Goal: Task Accomplishment & Management: Use online tool/utility

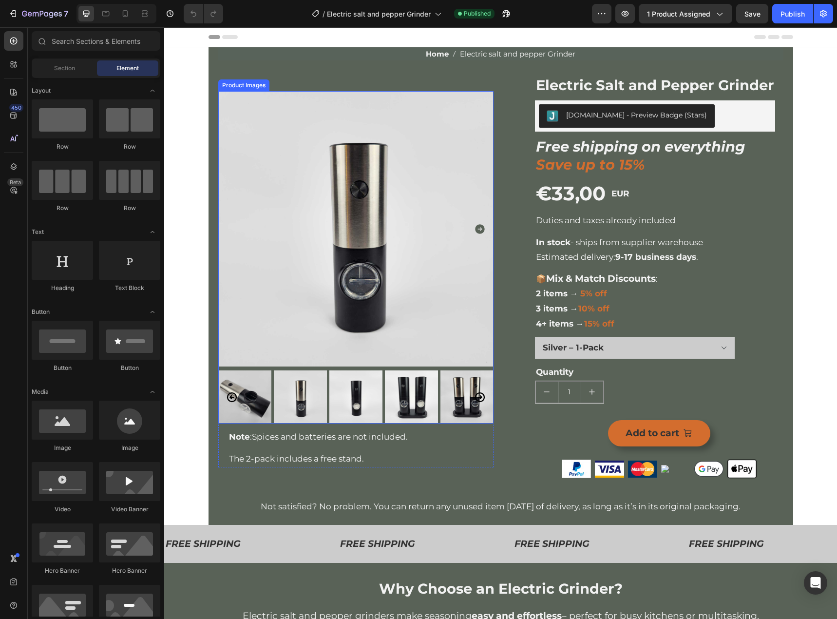
click at [274, 290] on img at bounding box center [355, 228] width 275 height 275
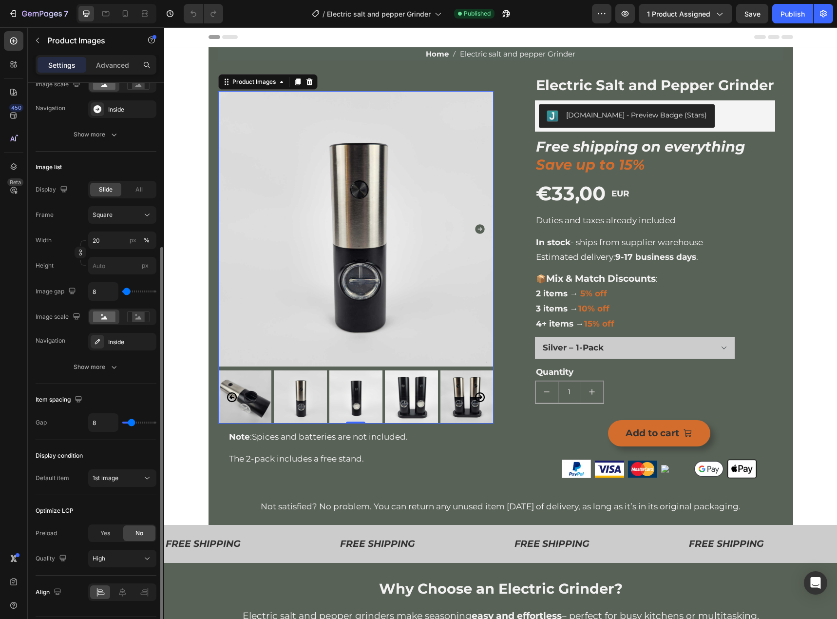
scroll to position [272, 0]
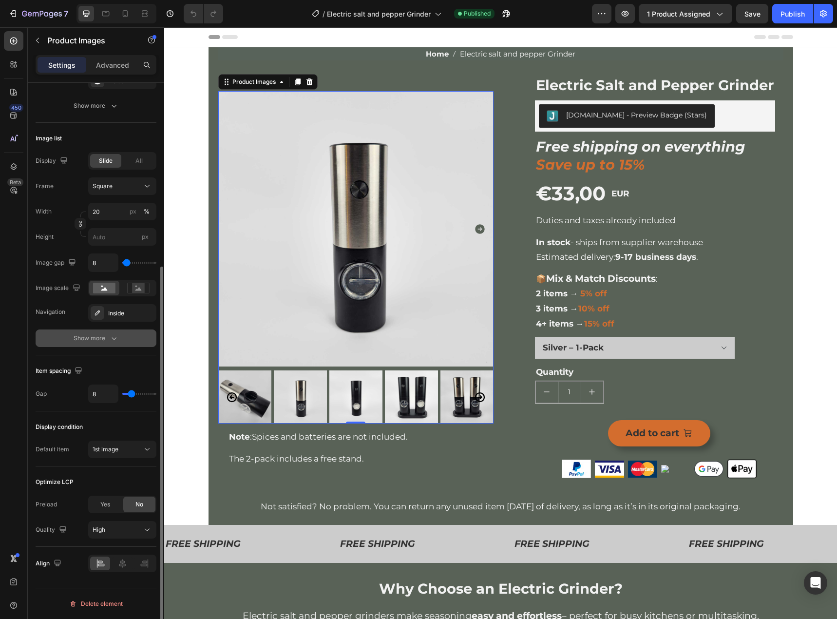
click at [91, 331] on button "Show more" at bounding box center [96, 338] width 121 height 18
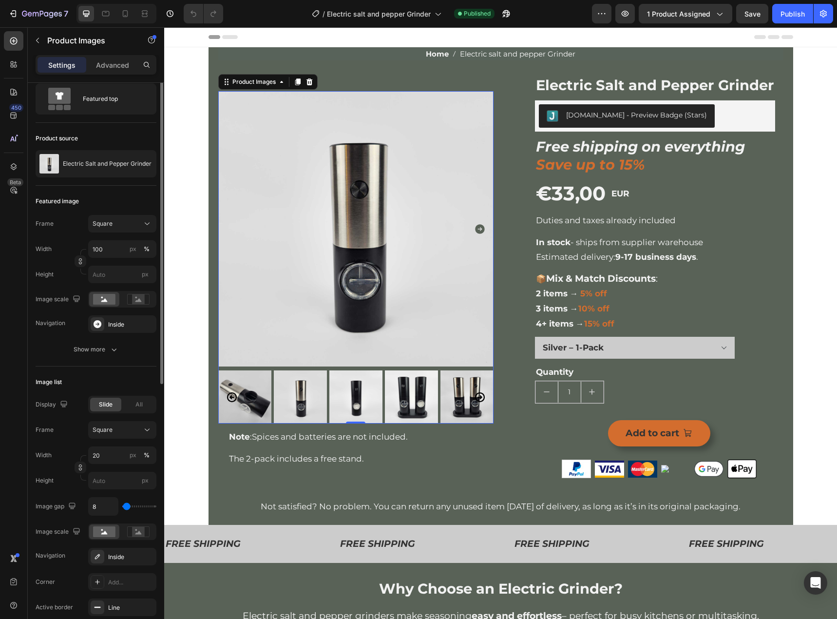
scroll to position [0, 0]
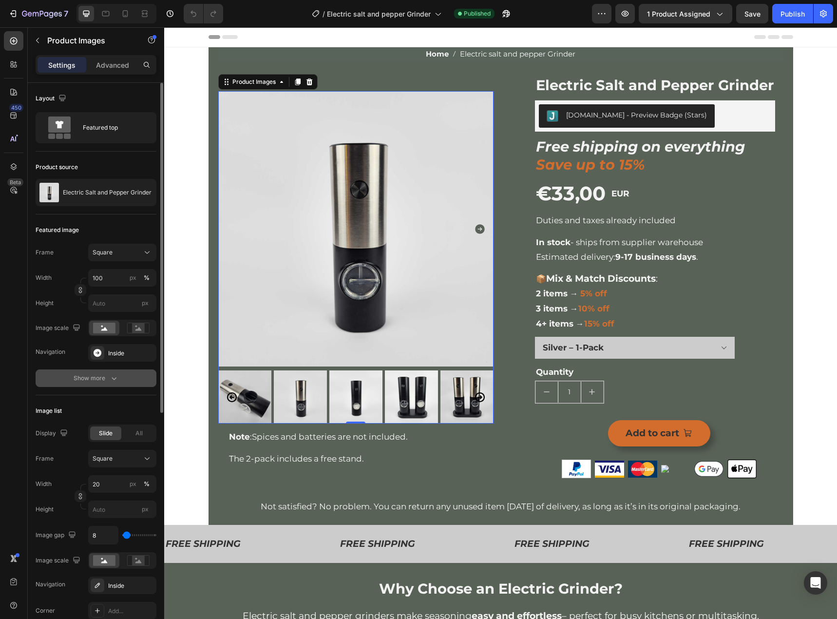
click at [90, 376] on div "Show more" at bounding box center [96, 378] width 45 height 10
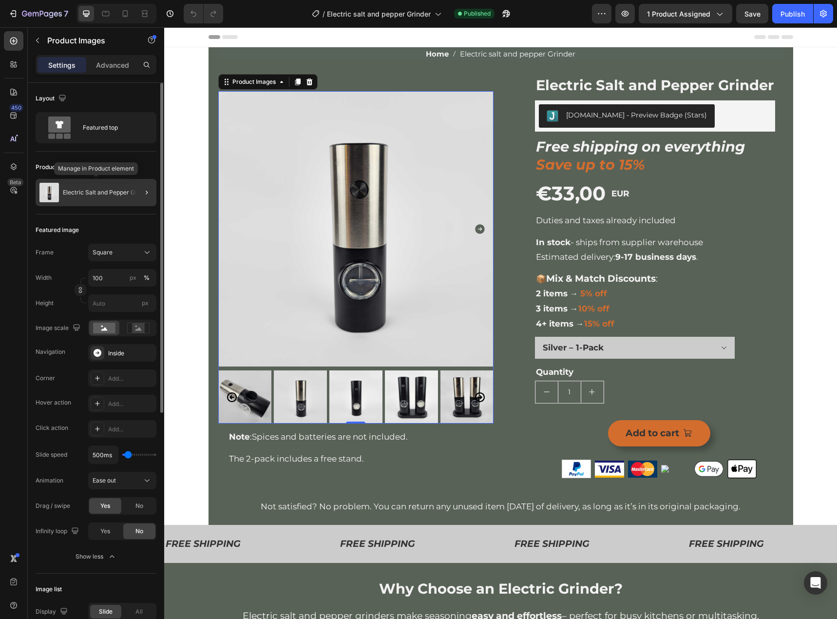
click at [82, 200] on div "Electric Salt and Pepper Grinder" at bounding box center [96, 192] width 121 height 27
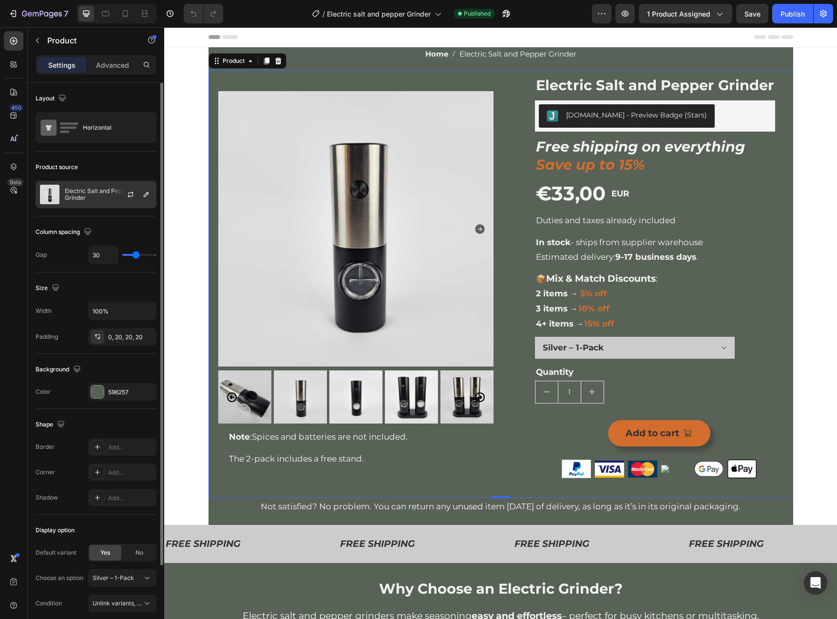
click at [81, 188] on p "Electric Salt and Pepper Grinder" at bounding box center [108, 195] width 87 height 14
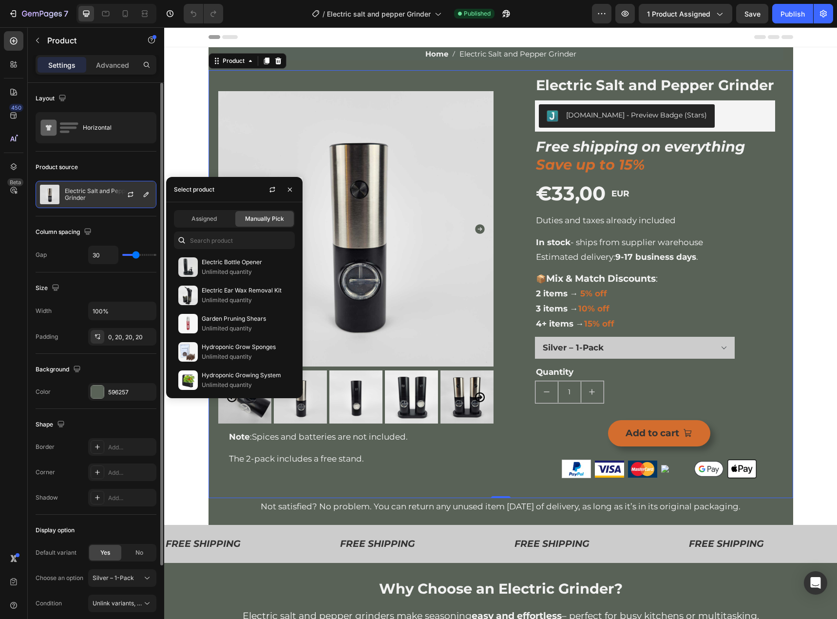
click at [81, 188] on p "Electric Salt and Pepper Grinder" at bounding box center [108, 195] width 87 height 14
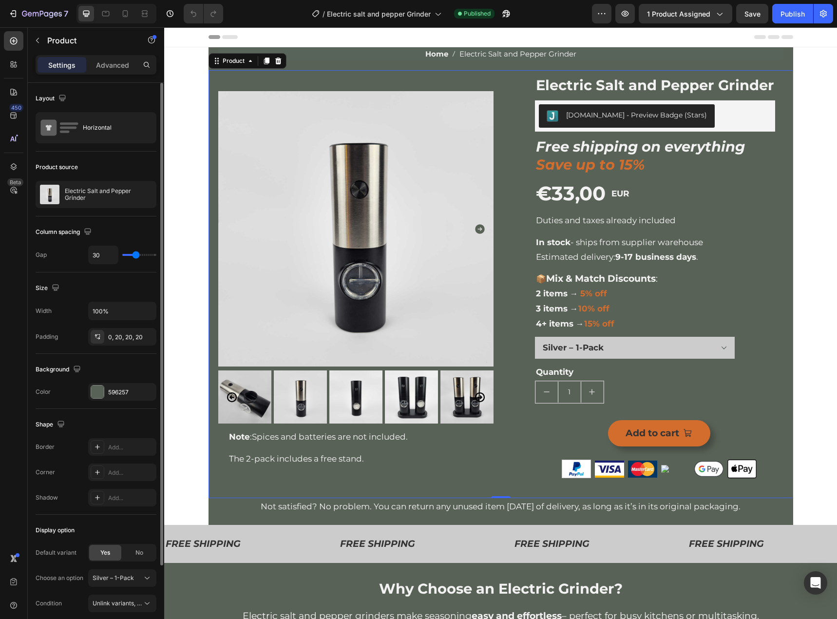
click at [56, 409] on div "Product source Electric Salt and Pepper Grinder" at bounding box center [96, 462] width 121 height 106
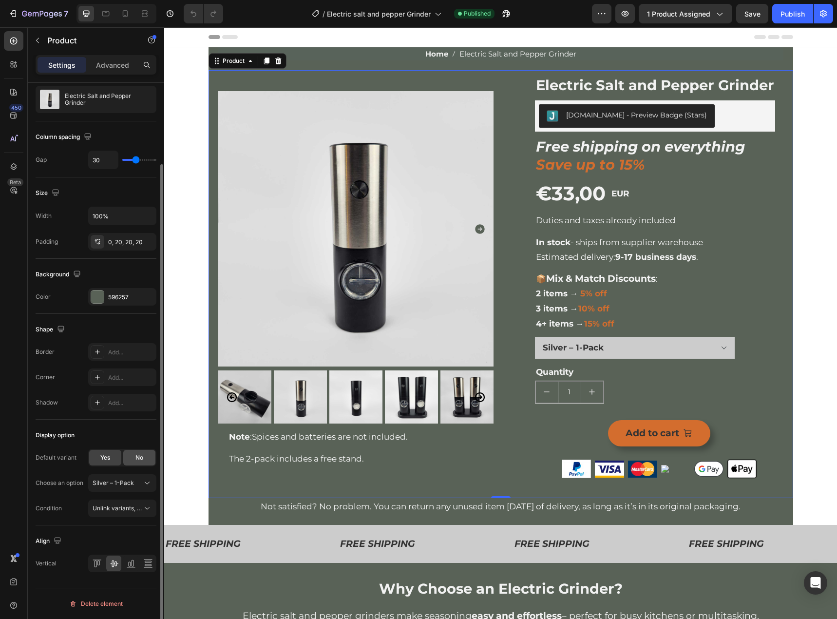
click at [137, 450] on div "No" at bounding box center [139, 458] width 32 height 16
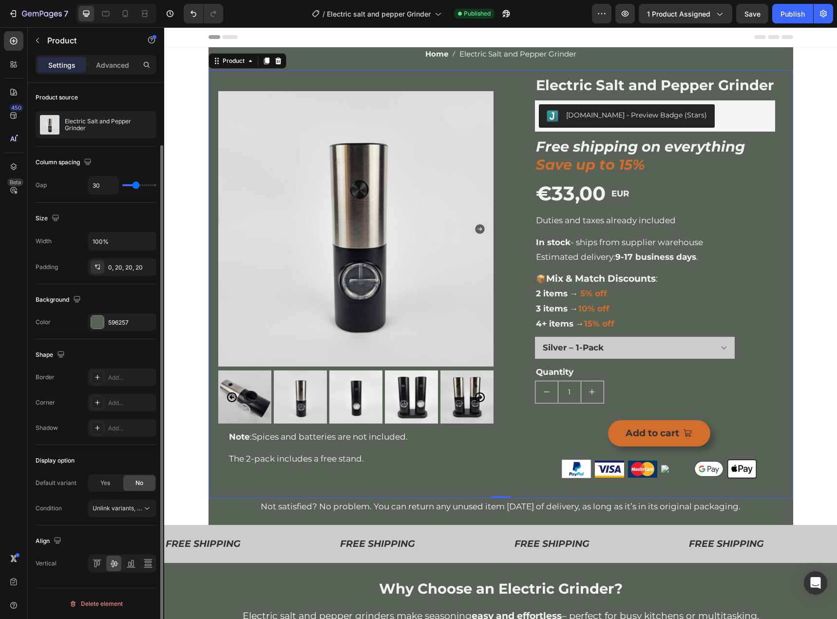
scroll to position [70, 0]
click at [112, 466] on div "Display option" at bounding box center [96, 460] width 121 height 16
click at [109, 479] on span "Yes" at bounding box center [105, 482] width 10 height 9
click at [145, 478] on div "No" at bounding box center [139, 483] width 32 height 16
click at [113, 476] on div "Yes" at bounding box center [105, 483] width 32 height 16
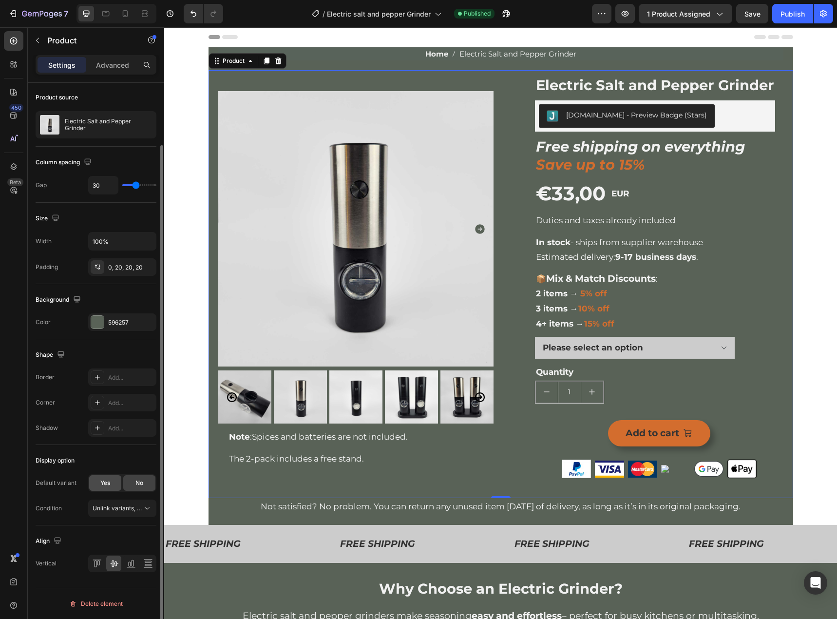
select select "551336920920097815"
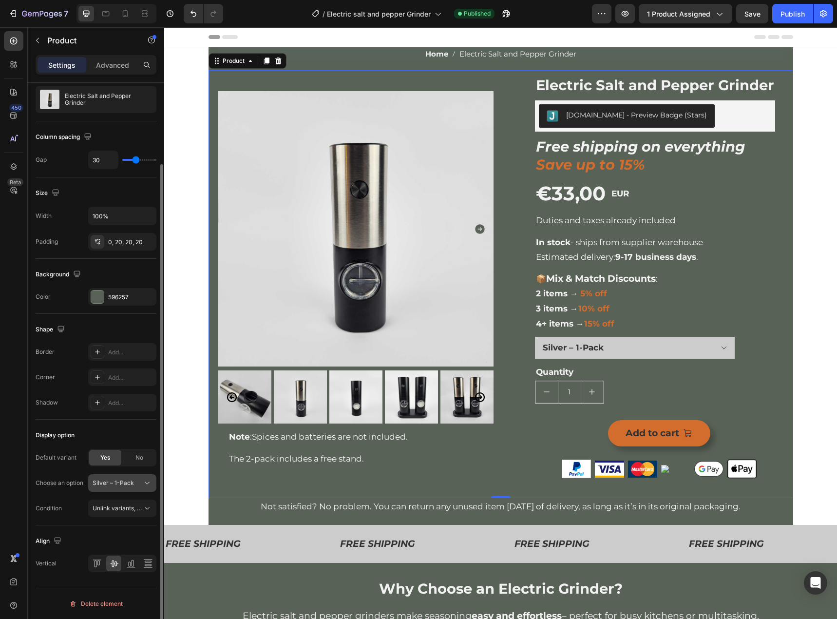
click at [141, 487] on div "Silver – 1-Pack" at bounding box center [122, 483] width 59 height 10
click at [124, 527] on span "Silver – 2-Pack" at bounding box center [113, 523] width 42 height 9
select select "551336920920753175"
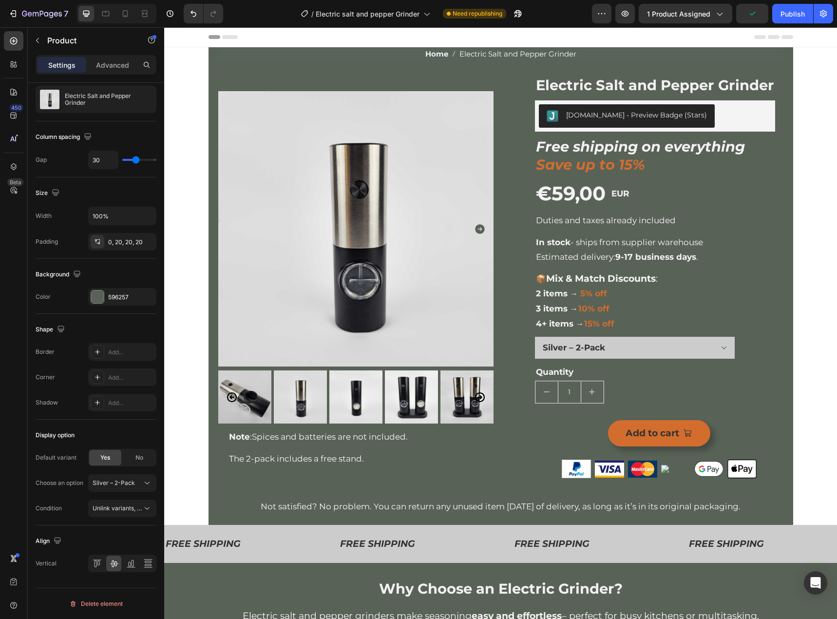
click at [77, 497] on div "Default variant Yes No Choose an option Silver – 2-Pack Condition Unlink varian…" at bounding box center [96, 483] width 121 height 68
click at [749, 10] on span "Save" at bounding box center [752, 14] width 16 height 8
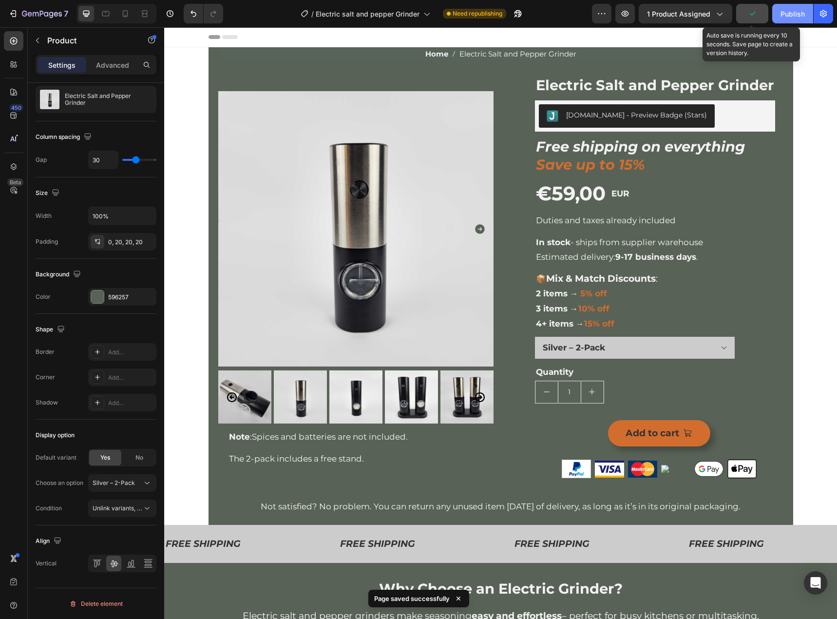
click at [788, 9] on div "Publish" at bounding box center [792, 14] width 24 height 10
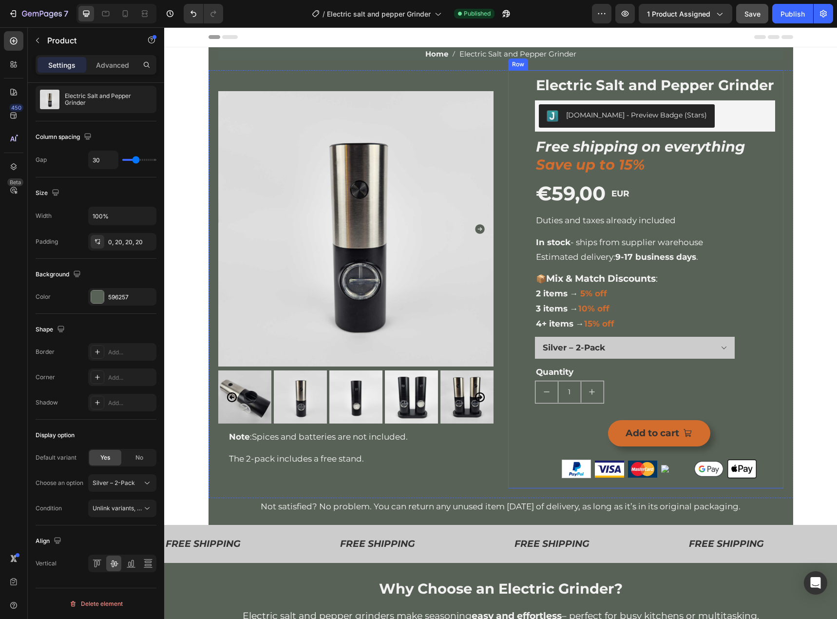
click at [508, 299] on div "(P) Images & Gallery Electric Salt and Pepper Grinder (P) Title Judge.me - Prev…" at bounding box center [645, 279] width 275 height 418
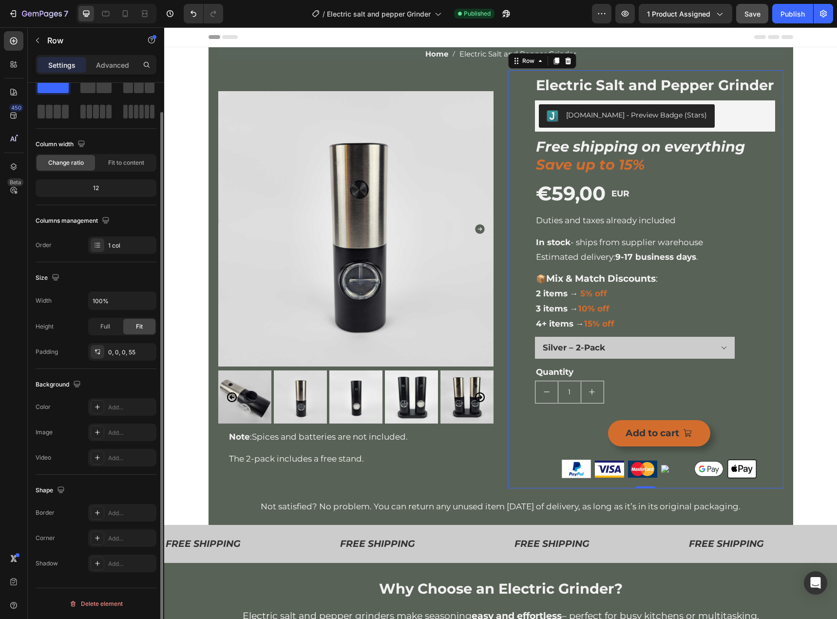
scroll to position [0, 0]
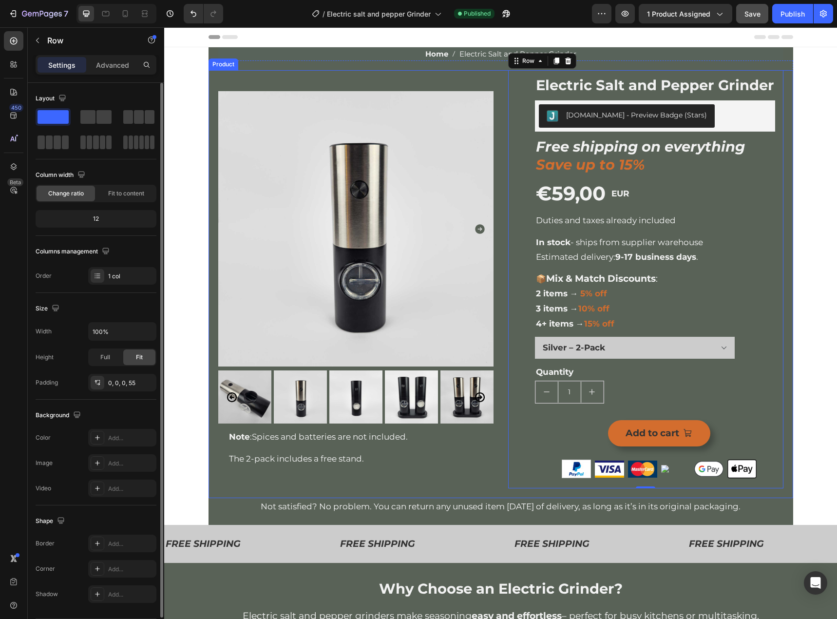
click at [497, 292] on div "Product Images Note : Spices and batteries are not included. Text Block The 2-p…" at bounding box center [500, 284] width 584 height 428
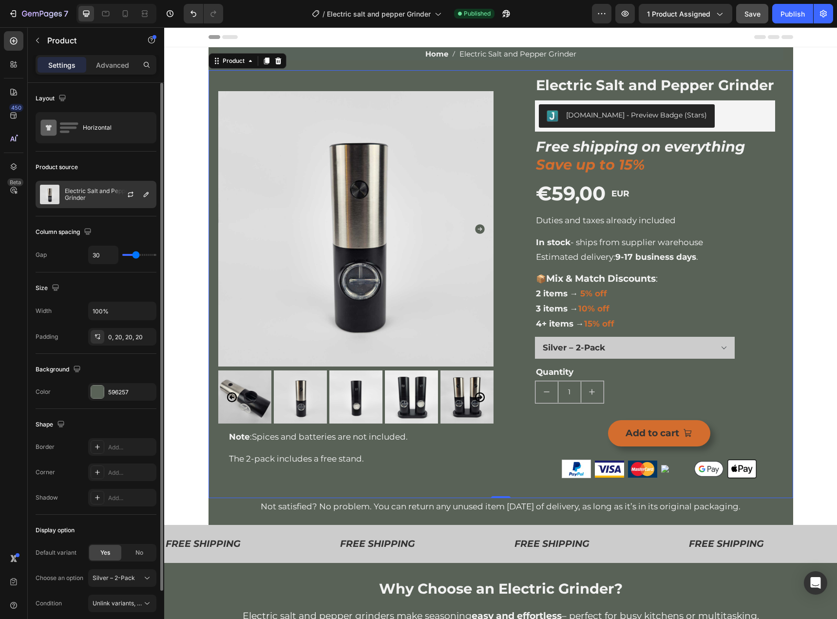
click at [91, 192] on p "Electric Salt and Pepper Grinder" at bounding box center [108, 195] width 87 height 14
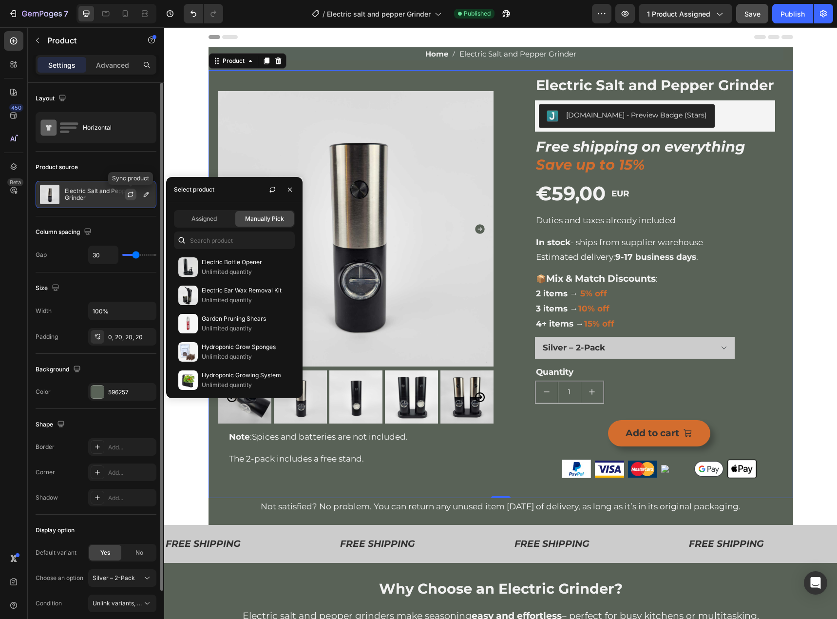
click at [129, 193] on icon "button" at bounding box center [131, 194] width 8 height 8
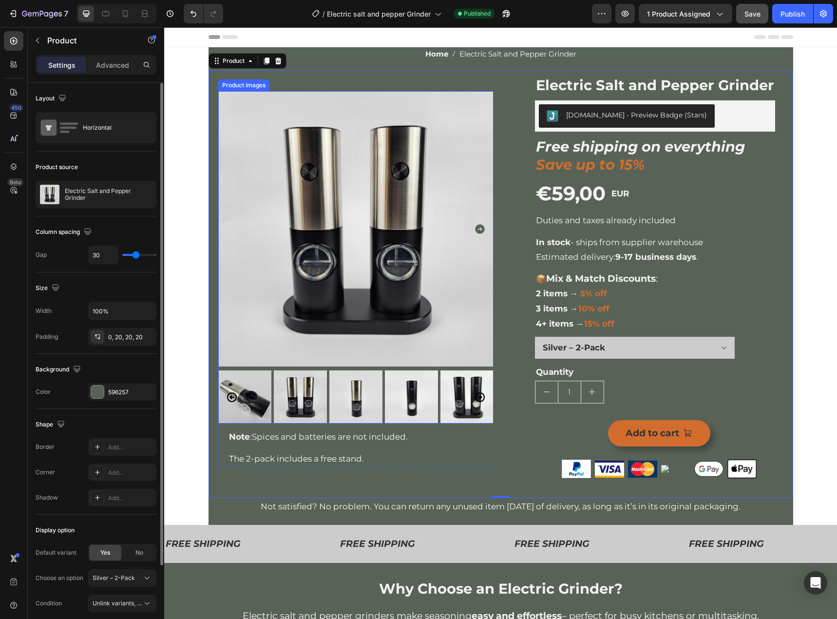
click at [280, 309] on img at bounding box center [355, 228] width 275 height 275
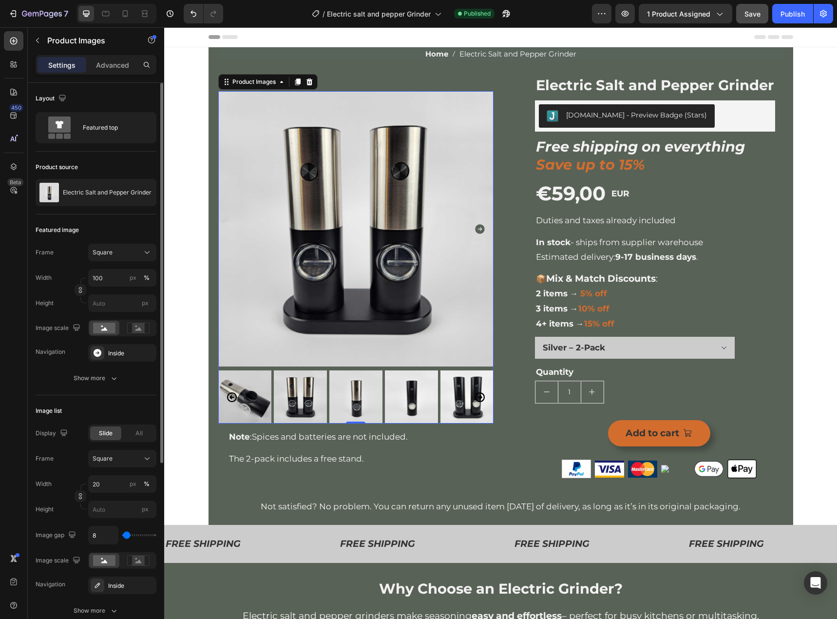
scroll to position [97, 0]
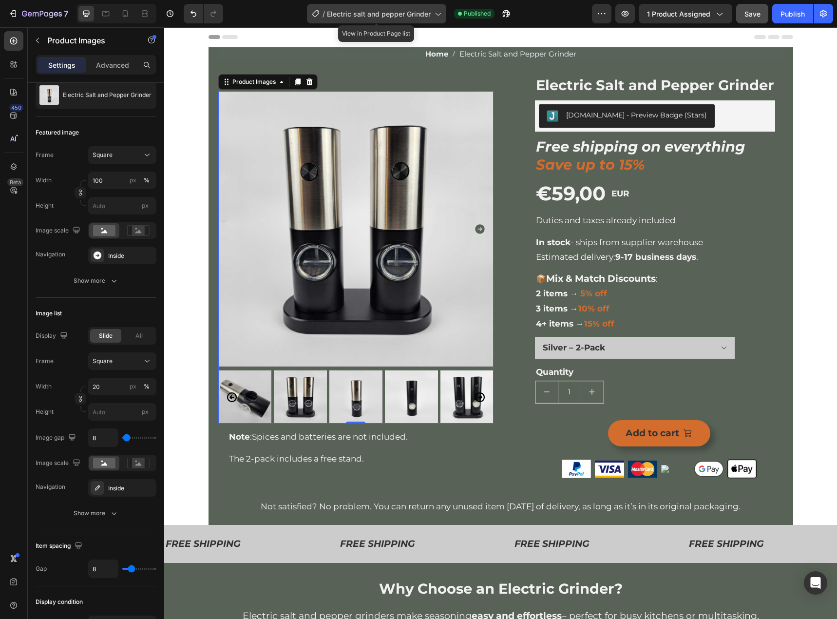
click at [382, 10] on span "Electric salt and pepper Grinder" at bounding box center [379, 14] width 104 height 10
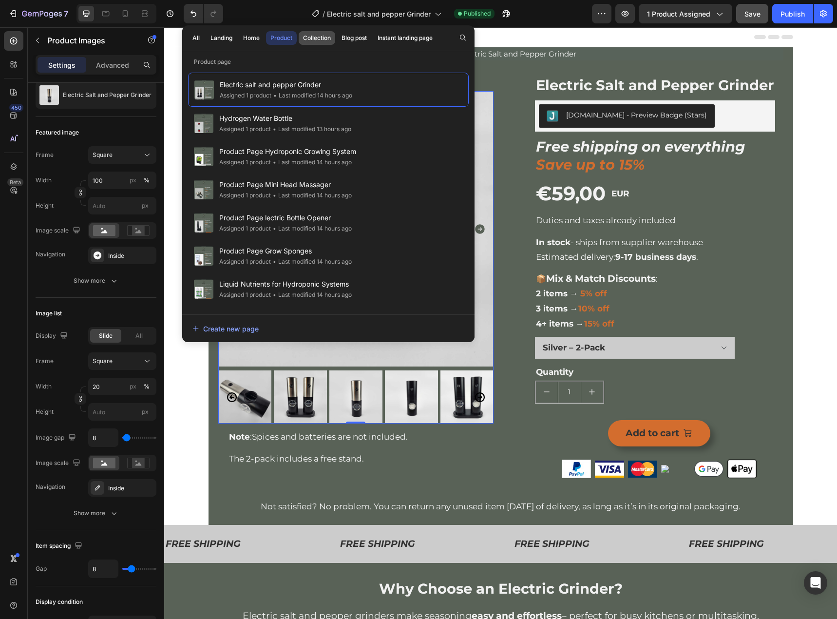
click at [325, 41] on div "Collection" at bounding box center [317, 38] width 28 height 9
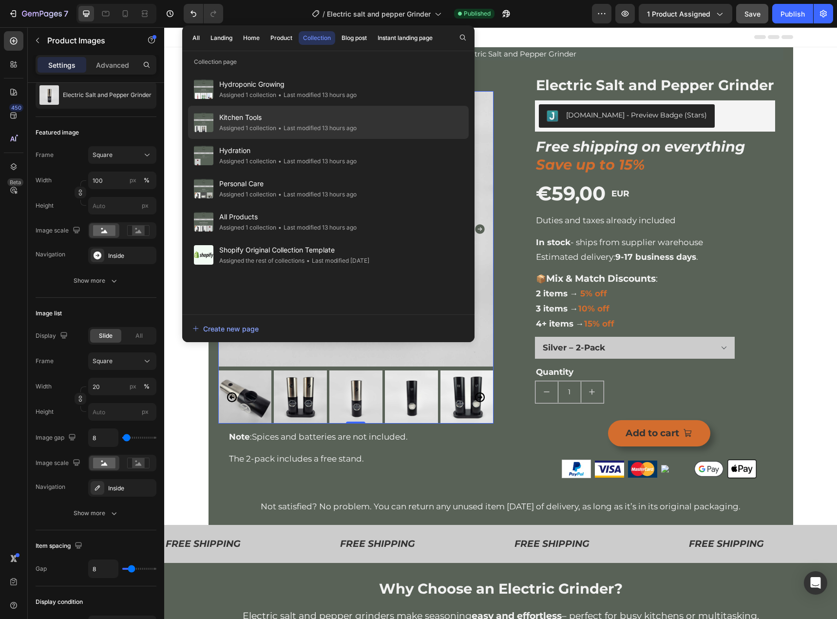
click at [264, 114] on span "Kitchen Tools" at bounding box center [287, 118] width 137 height 12
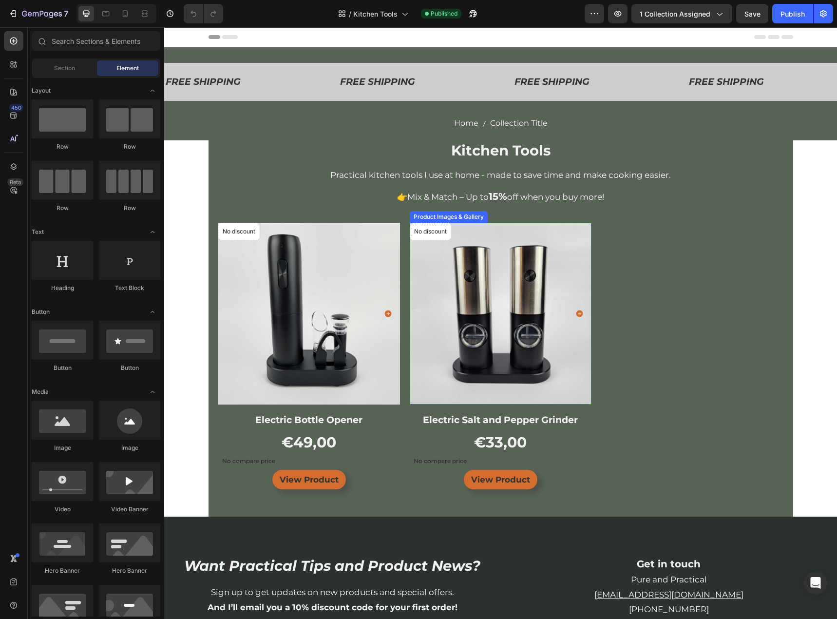
click at [487, 310] on img at bounding box center [501, 314] width 182 height 182
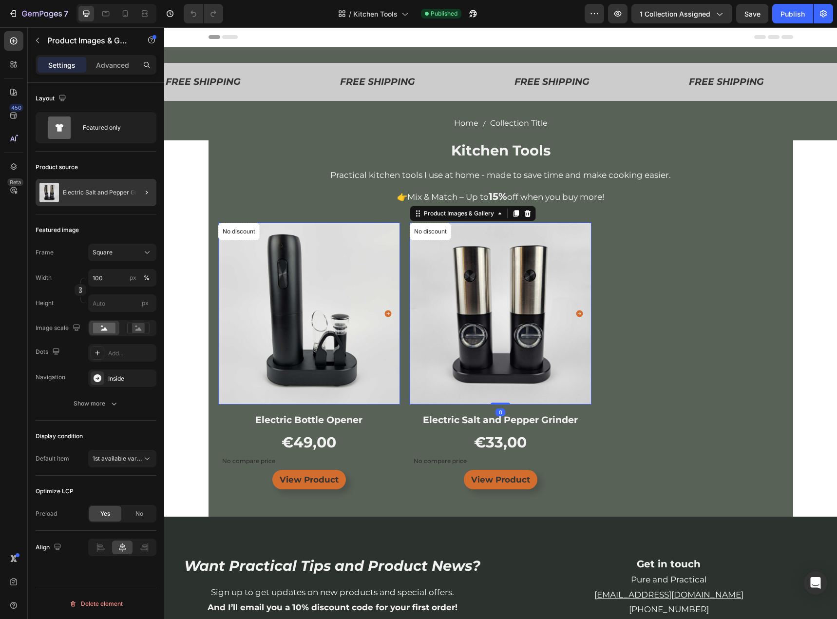
click at [95, 198] on div "Electric Salt and Pepper Grinder" at bounding box center [96, 192] width 121 height 27
click at [475, 282] on img at bounding box center [501, 314] width 182 height 182
click at [134, 454] on span "1st available variant" at bounding box center [120, 457] width 55 height 7
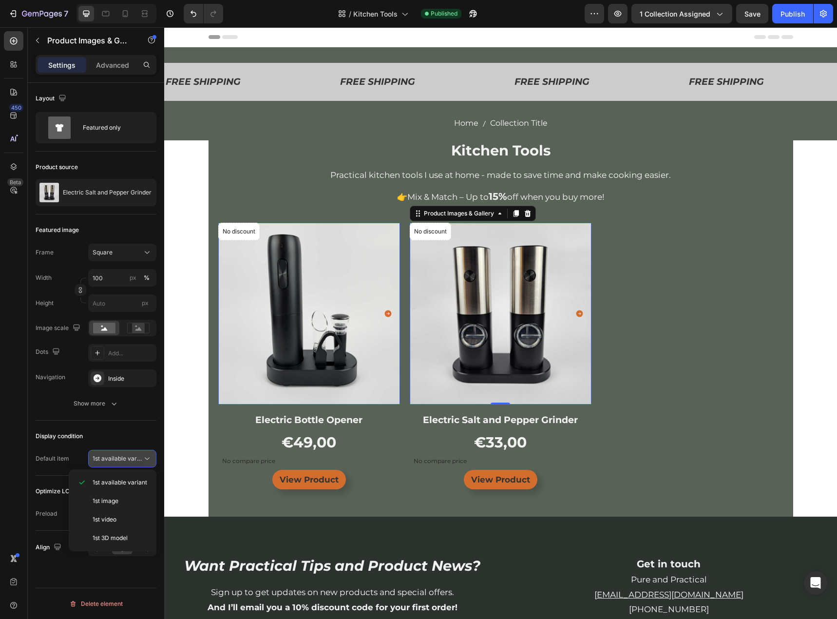
click at [133, 455] on span "1st available variant" at bounding box center [120, 457] width 55 height 7
click at [60, 436] on div "Display condition" at bounding box center [59, 436] width 47 height 9
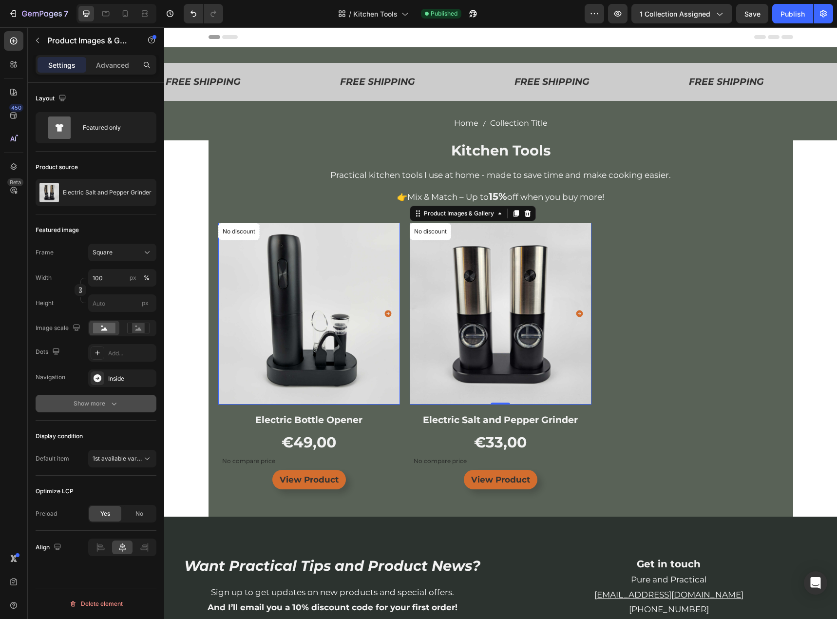
click at [95, 401] on div "Show more" at bounding box center [96, 403] width 45 height 10
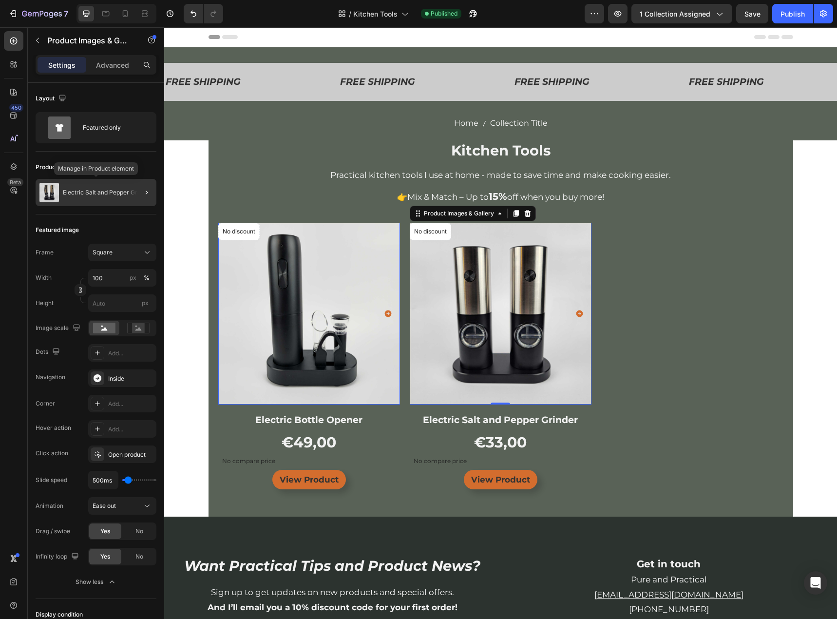
click at [89, 197] on div "Electric Salt and Pepper Grinder" at bounding box center [96, 192] width 121 height 27
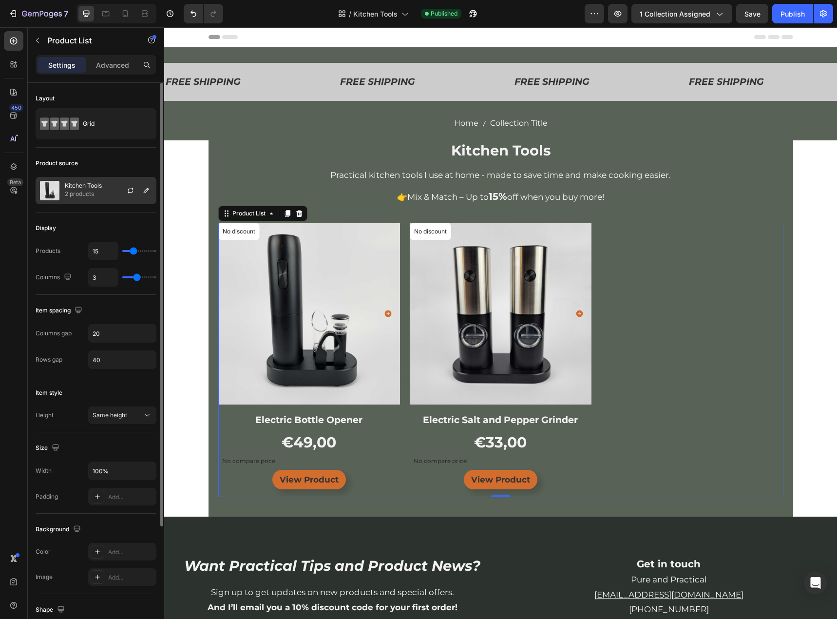
click at [83, 189] on p "2 products" at bounding box center [83, 194] width 37 height 10
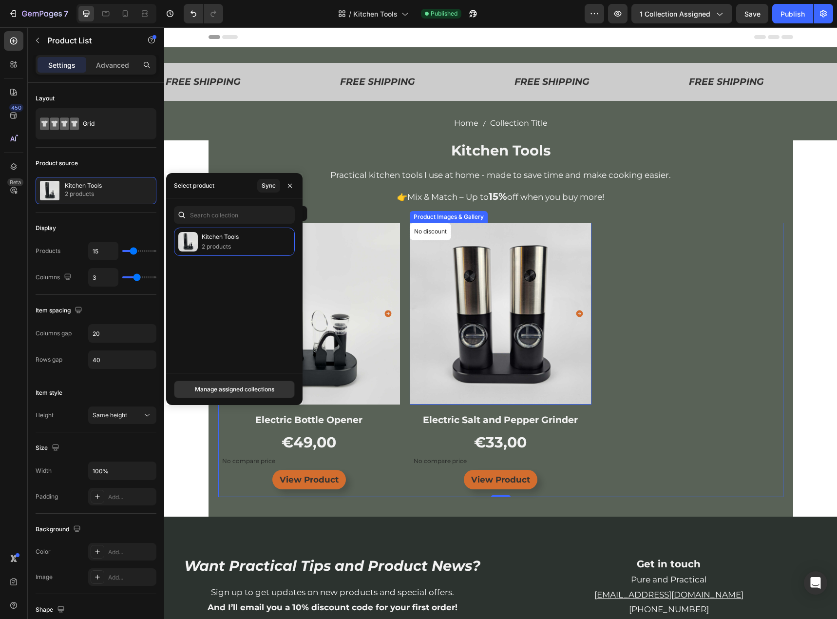
click at [414, 297] on img at bounding box center [501, 314] width 182 height 182
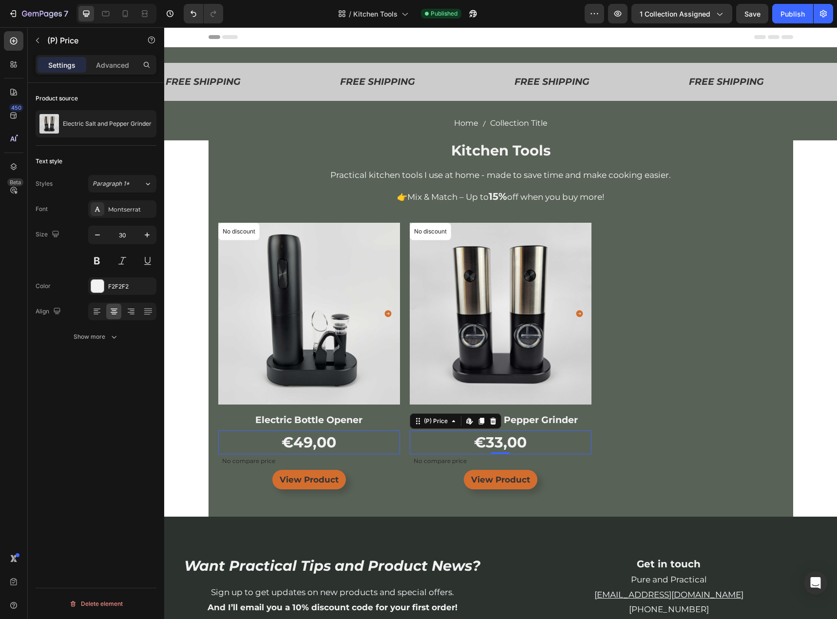
click at [400, 442] on div "€33,00" at bounding box center [309, 442] width 182 height 24
click at [484, 326] on img at bounding box center [501, 314] width 182 height 182
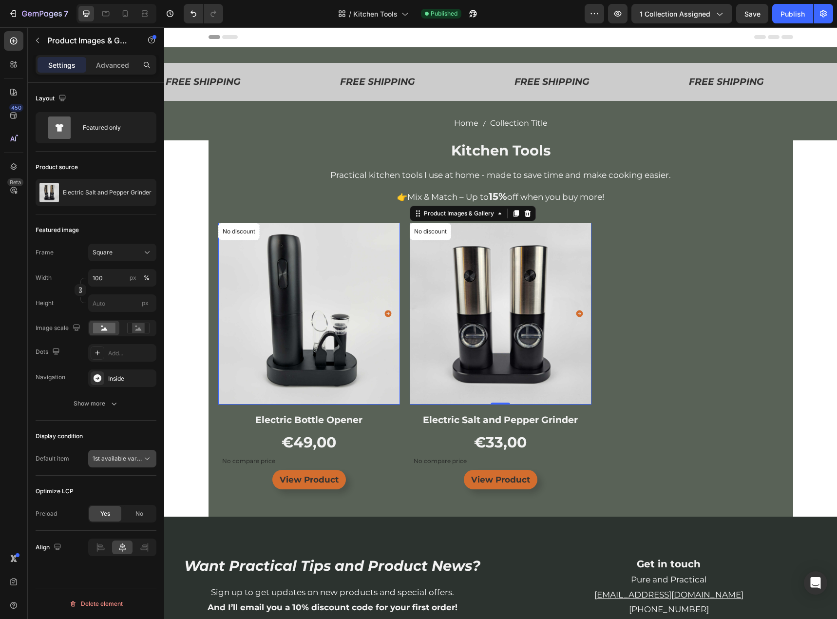
click at [136, 460] on span "1st available variant" at bounding box center [120, 457] width 55 height 7
click at [115, 510] on div "1st image" at bounding box center [113, 519] width 80 height 19
click at [131, 461] on div "1st image" at bounding box center [118, 458] width 50 height 9
click at [115, 488] on div "1st available variant" at bounding box center [113, 482] width 80 height 19
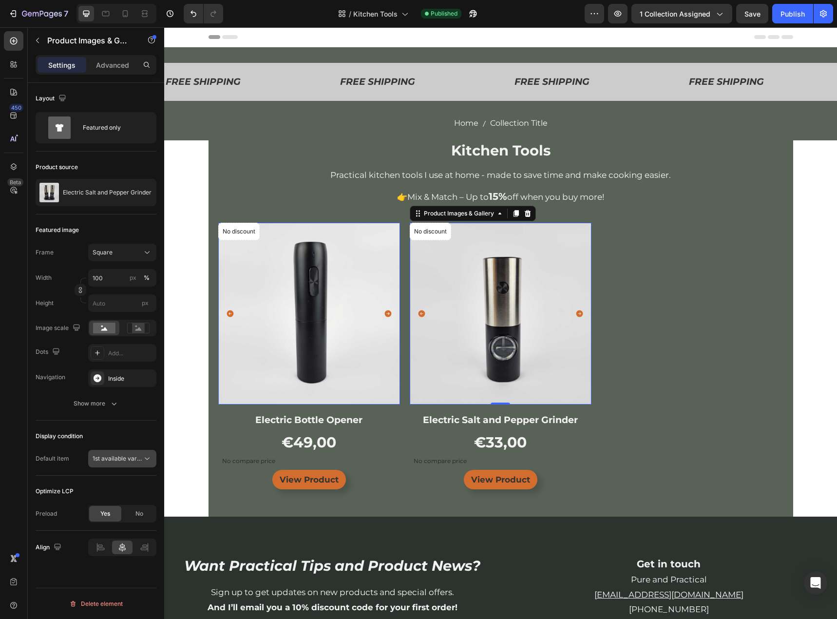
click at [134, 456] on span "1st available variant" at bounding box center [120, 457] width 55 height 7
click at [110, 510] on div "1st image" at bounding box center [113, 519] width 80 height 19
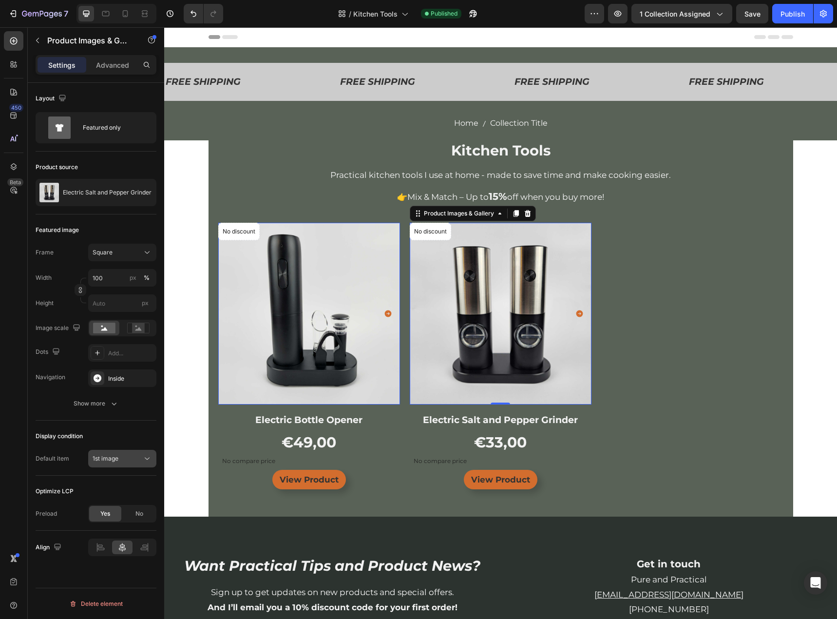
click at [132, 459] on div "1st image" at bounding box center [118, 458] width 50 height 9
click at [119, 482] on span "1st available variant" at bounding box center [120, 482] width 55 height 9
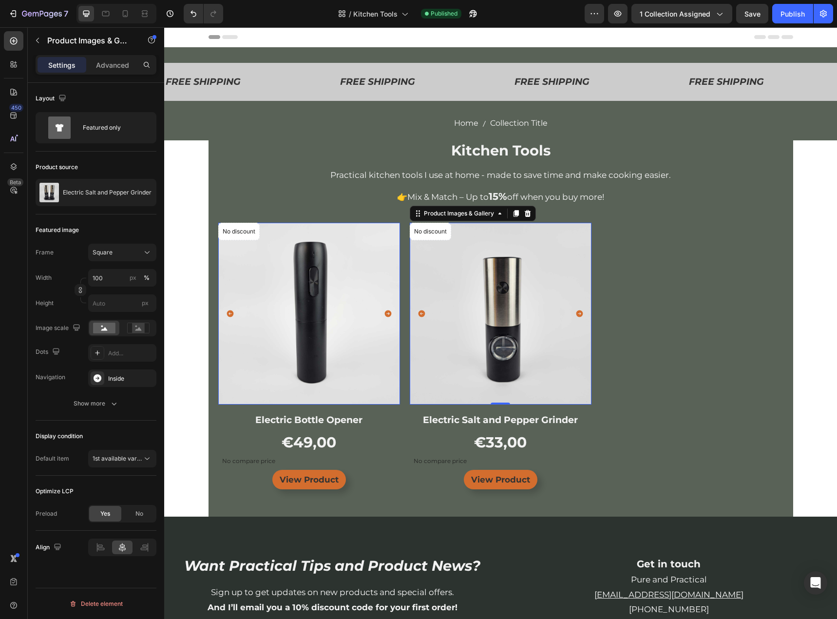
click at [83, 440] on div "Display condition" at bounding box center [59, 436] width 47 height 9
click at [106, 459] on span "1st available variant" at bounding box center [120, 457] width 55 height 7
click at [107, 502] on span "1st image" at bounding box center [106, 500] width 26 height 9
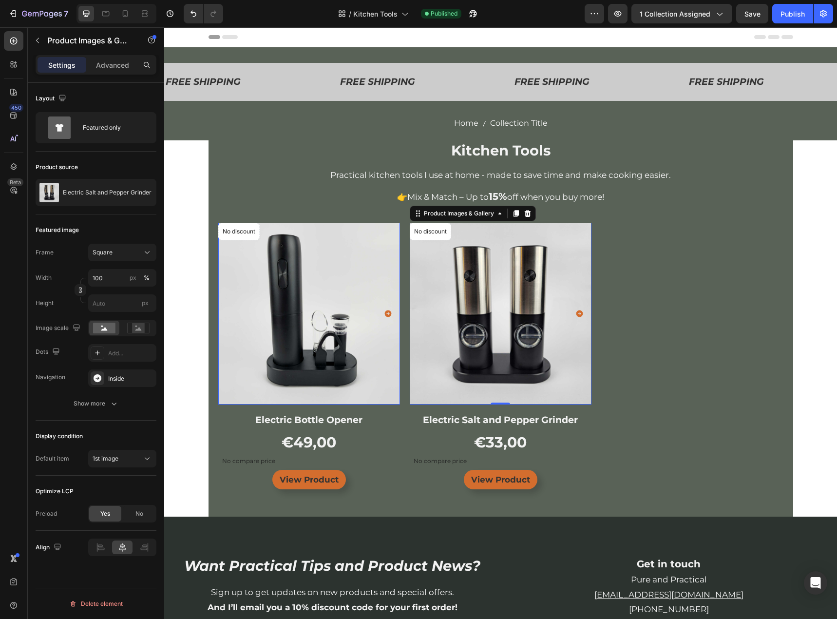
click at [91, 426] on div "Display condition Default item 1st image" at bounding box center [96, 447] width 121 height 55
click at [783, 19] on div "Publish" at bounding box center [792, 14] width 24 height 10
click at [761, 19] on button "Save" at bounding box center [752, 13] width 32 height 19
click at [400, 440] on div "€33,00" at bounding box center [309, 442] width 182 height 24
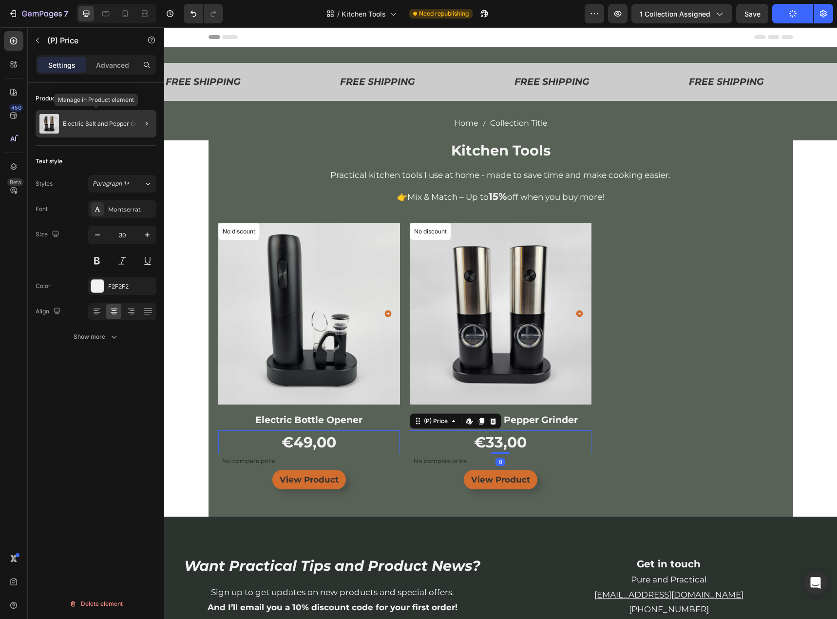
click at [94, 127] on div "Electric Salt and Pepper Grinder" at bounding box center [96, 123] width 121 height 27
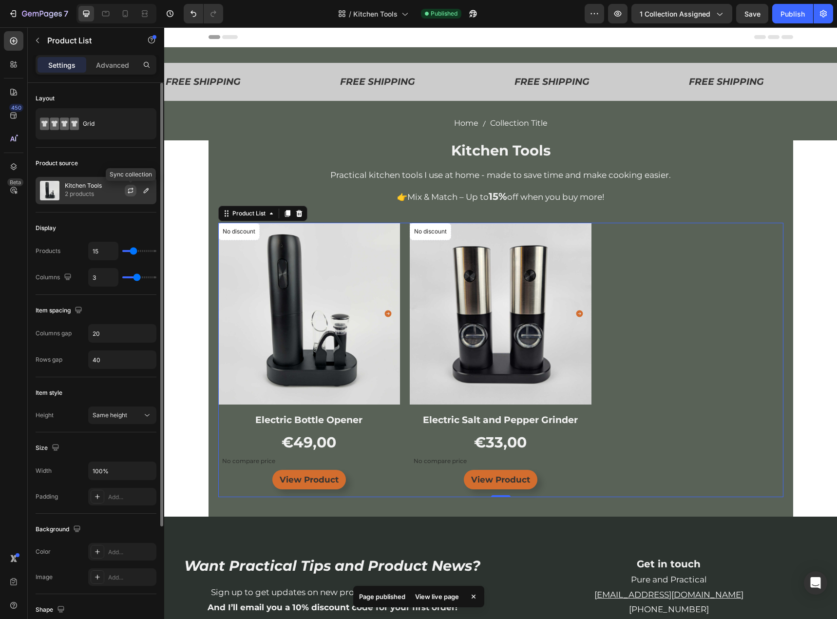
click at [129, 189] on icon "button" at bounding box center [130, 189] width 5 height 3
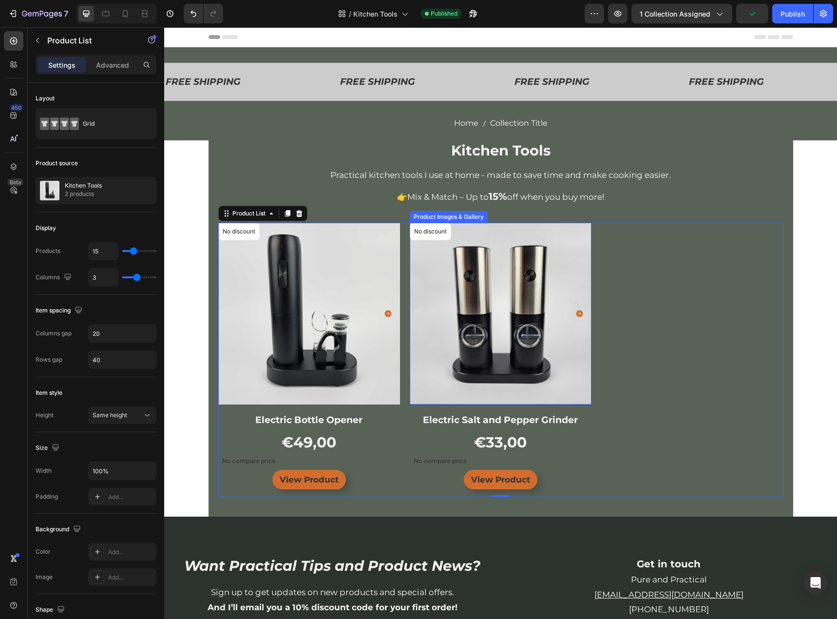
click at [450, 310] on img at bounding box center [501, 314] width 182 height 182
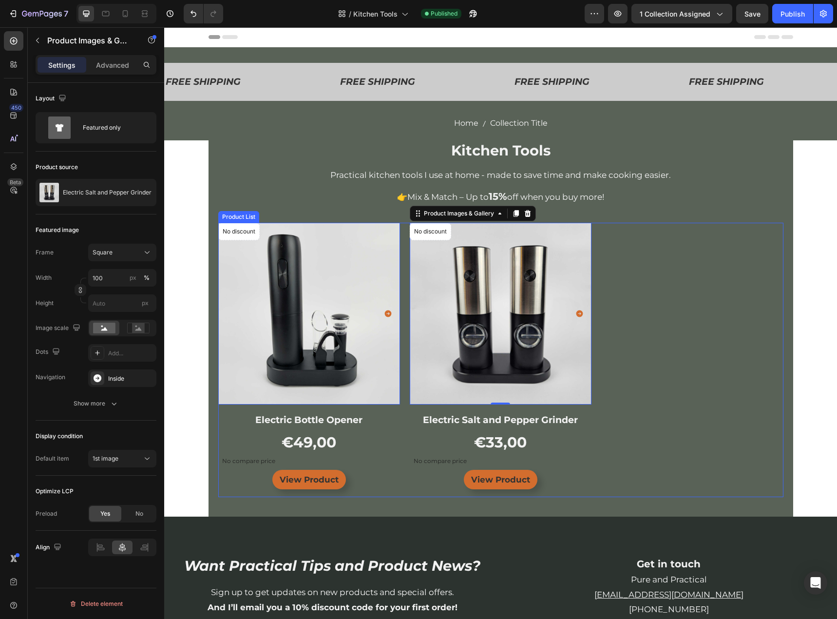
click at [402, 398] on div "Product Images & Gallery 0 No discount Not be displayed when published Product …" at bounding box center [500, 360] width 565 height 274
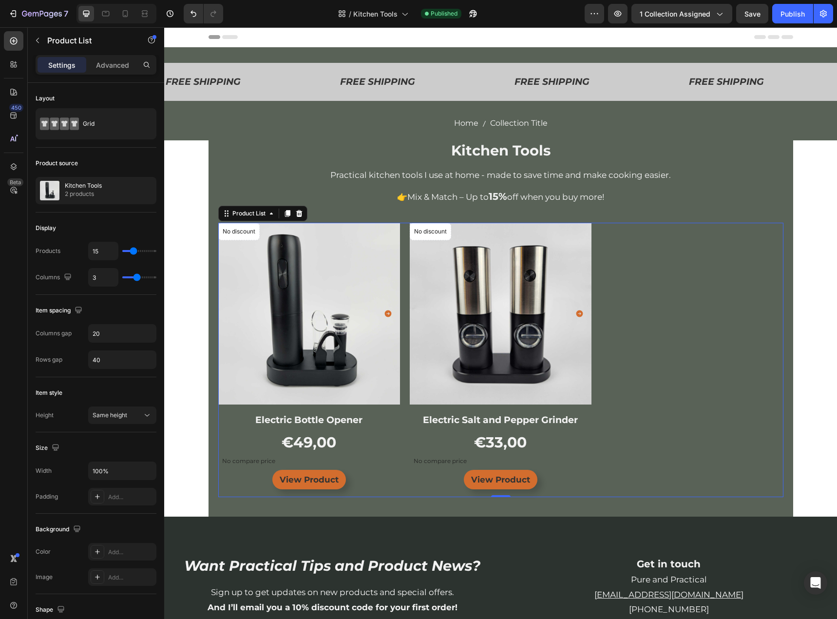
click at [659, 297] on div "Product Images & Gallery No discount Not be displayed when published Product Ba…" at bounding box center [500, 360] width 565 height 274
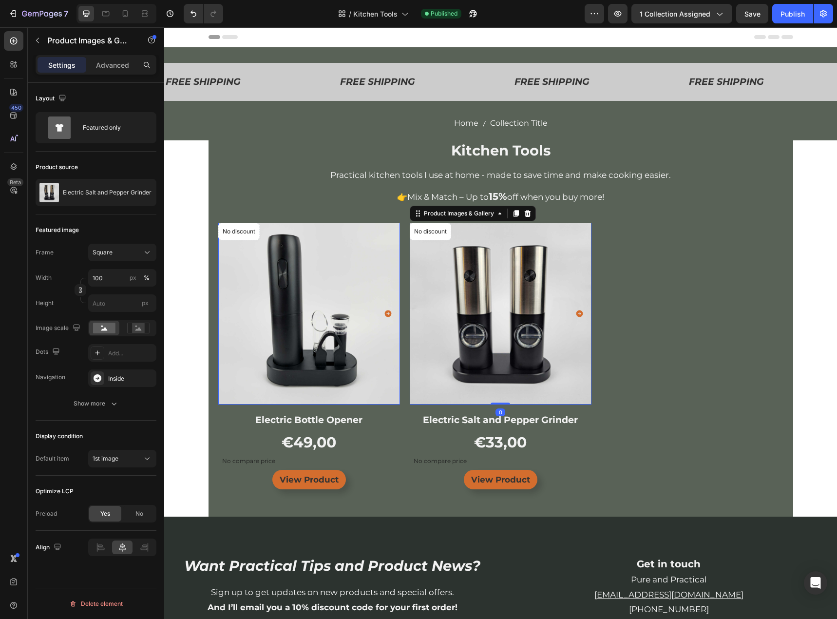
click at [538, 298] on img at bounding box center [501, 314] width 182 height 182
click at [474, 423] on h2 "Electric Salt and Pepper Grinder" at bounding box center [501, 420] width 182 height 16
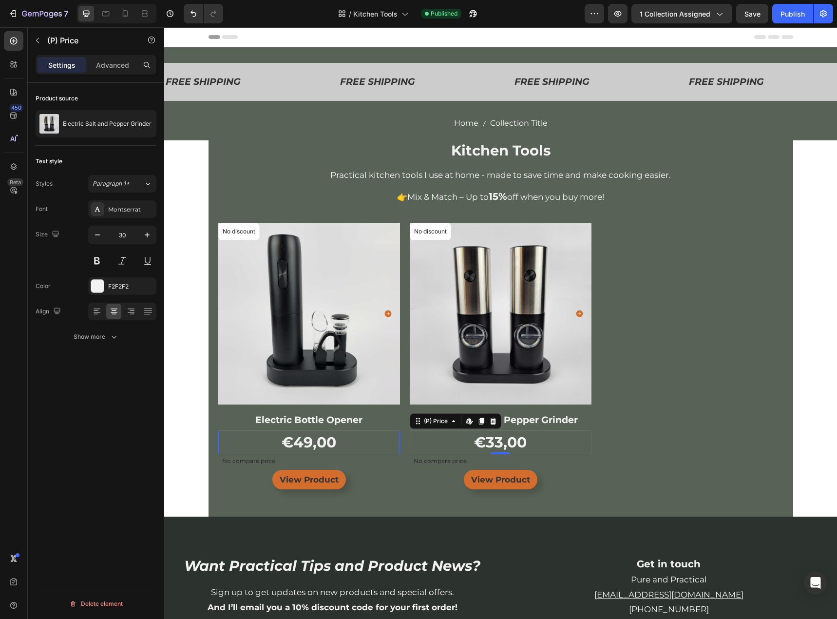
click at [400, 445] on div "€33,00" at bounding box center [309, 442] width 182 height 24
click at [101, 332] on div "Show more" at bounding box center [96, 337] width 45 height 10
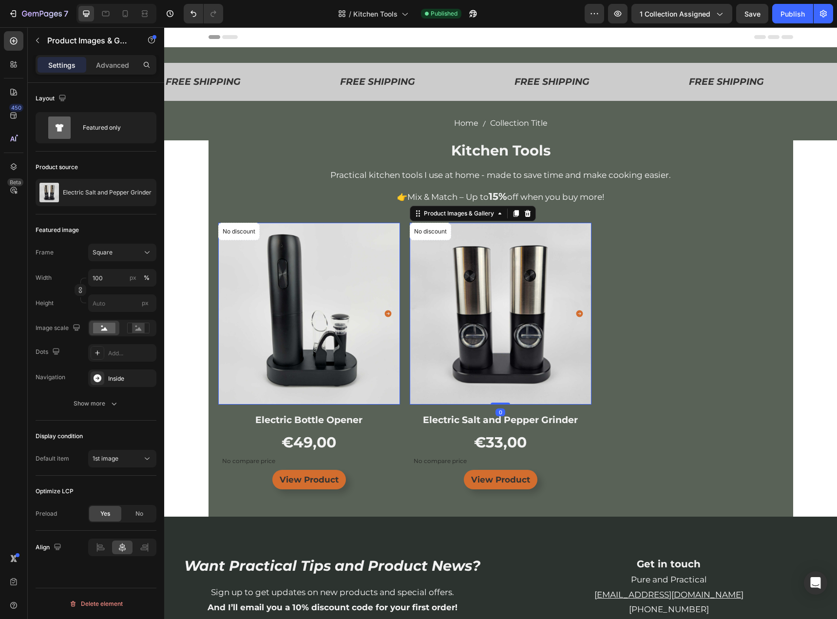
click at [440, 326] on img at bounding box center [501, 314] width 182 height 182
click at [125, 189] on p "Electric Salt and Pepper Grinder" at bounding box center [107, 192] width 89 height 7
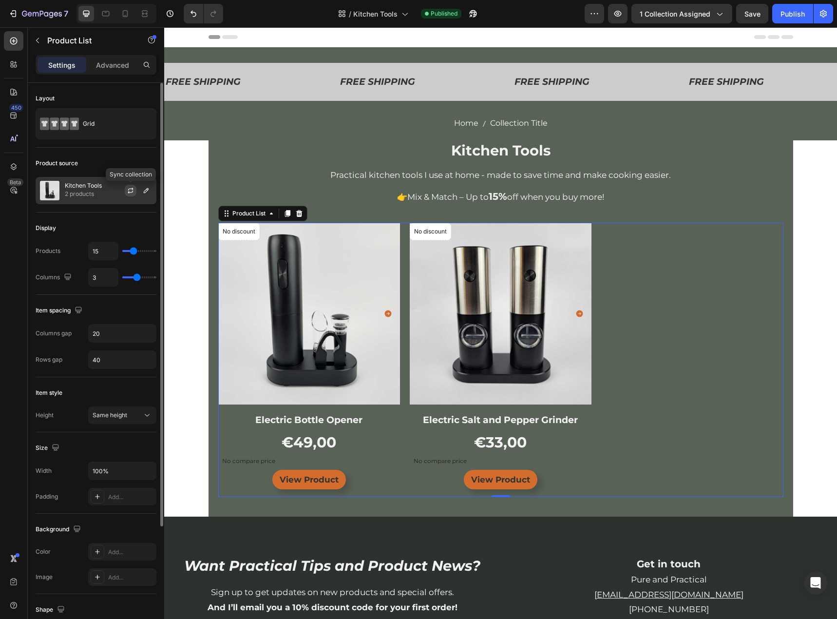
click at [135, 193] on button "button" at bounding box center [131, 191] width 12 height 12
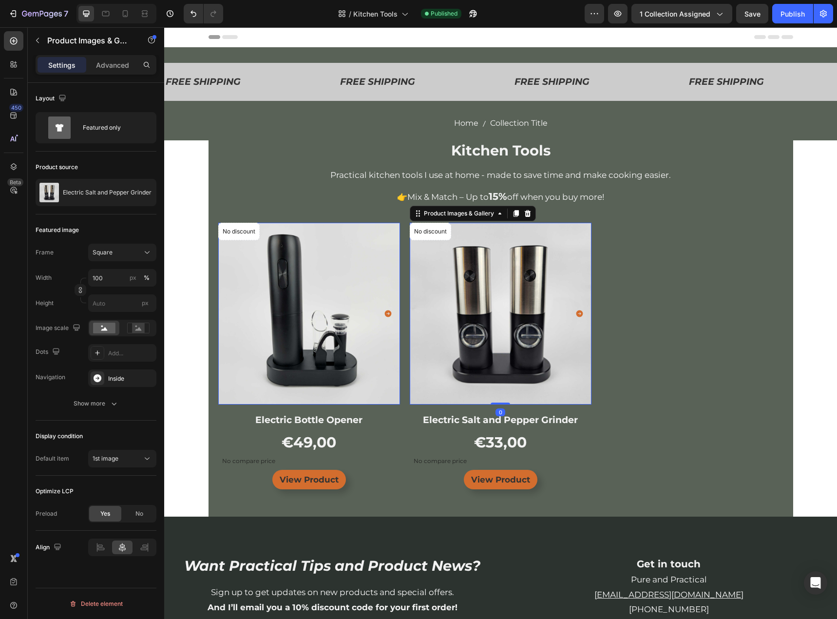
click at [497, 327] on img at bounding box center [501, 314] width 182 height 182
click at [132, 455] on div "1st image" at bounding box center [118, 458] width 50 height 9
click at [117, 486] on span "1st available variant" at bounding box center [120, 482] width 55 height 9
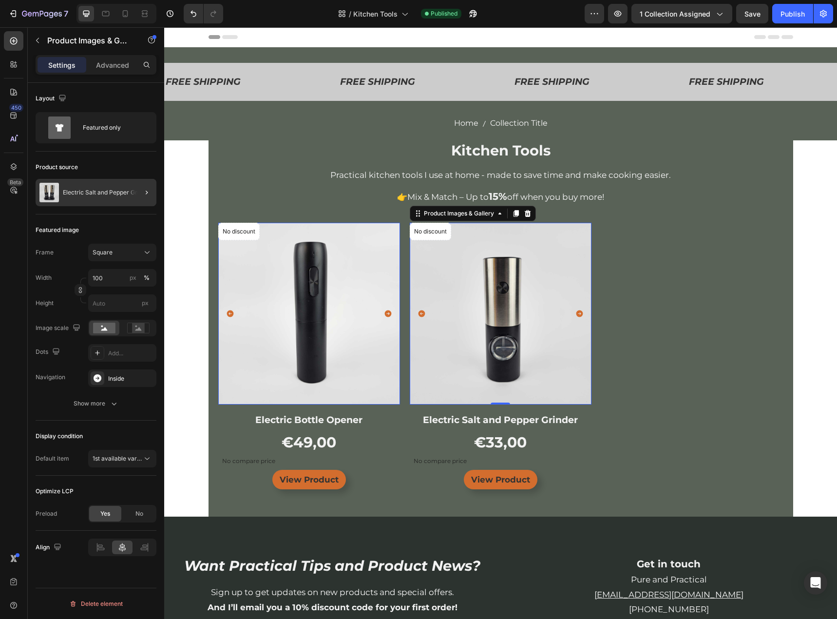
click at [130, 193] on div at bounding box center [142, 192] width 27 height 27
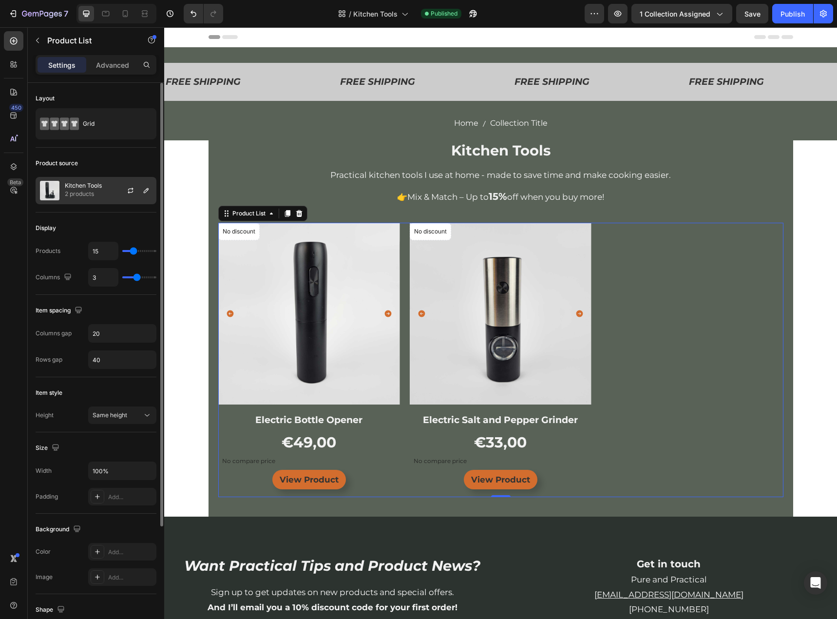
click at [135, 197] on div at bounding box center [134, 190] width 43 height 26
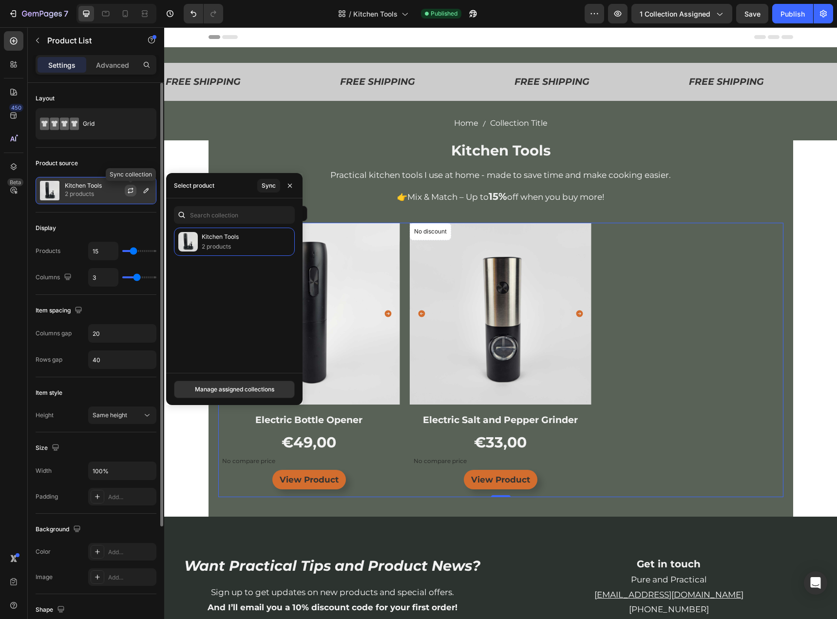
click at [134, 195] on button "button" at bounding box center [131, 191] width 12 height 12
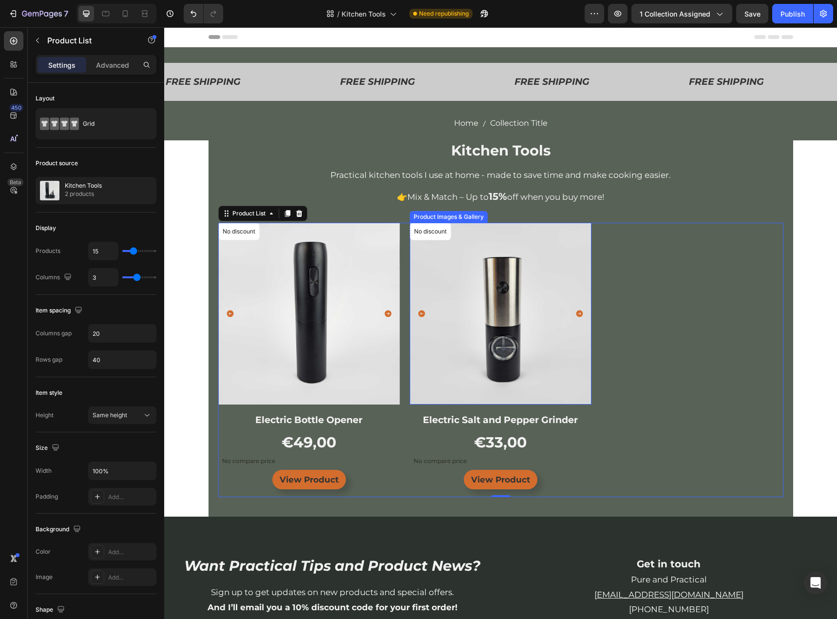
click at [426, 361] on img at bounding box center [501, 314] width 182 height 182
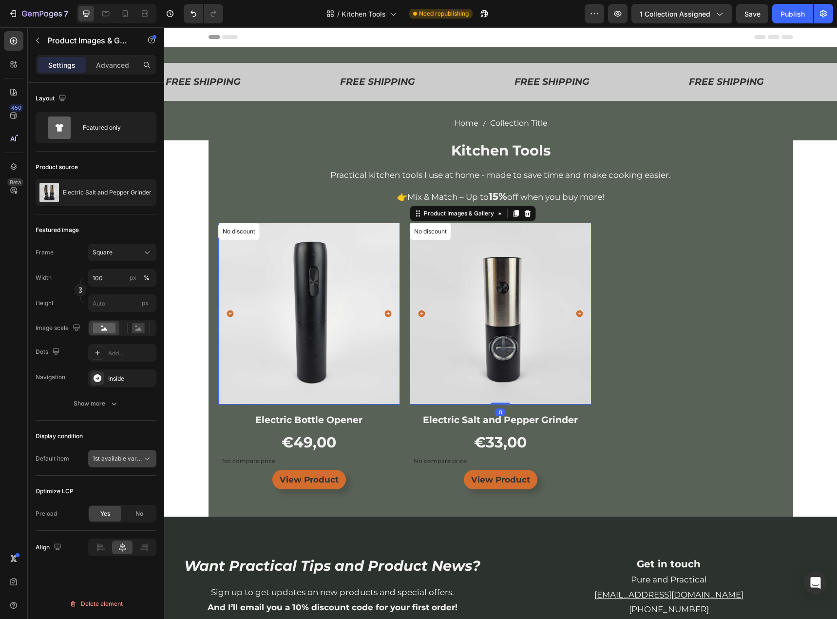
click at [125, 460] on span "1st available variant" at bounding box center [120, 457] width 55 height 7
click at [102, 500] on span "1st image" at bounding box center [106, 500] width 26 height 9
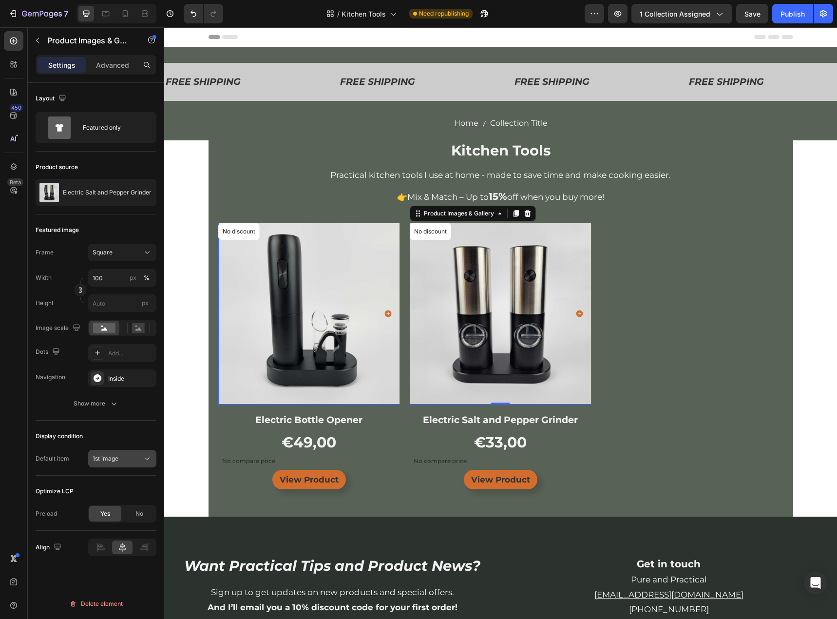
click at [142, 463] on icon at bounding box center [147, 458] width 10 height 10
click at [132, 485] on span "1st available variant" at bounding box center [120, 482] width 55 height 9
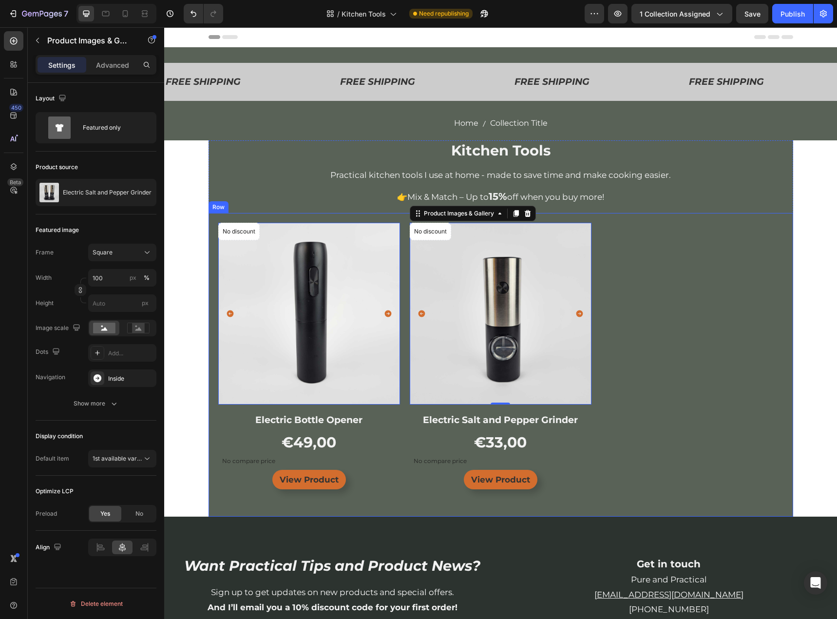
click at [208, 401] on div "Product Images & Gallery 0 No discount Not be displayed when published Product …" at bounding box center [500, 364] width 584 height 303
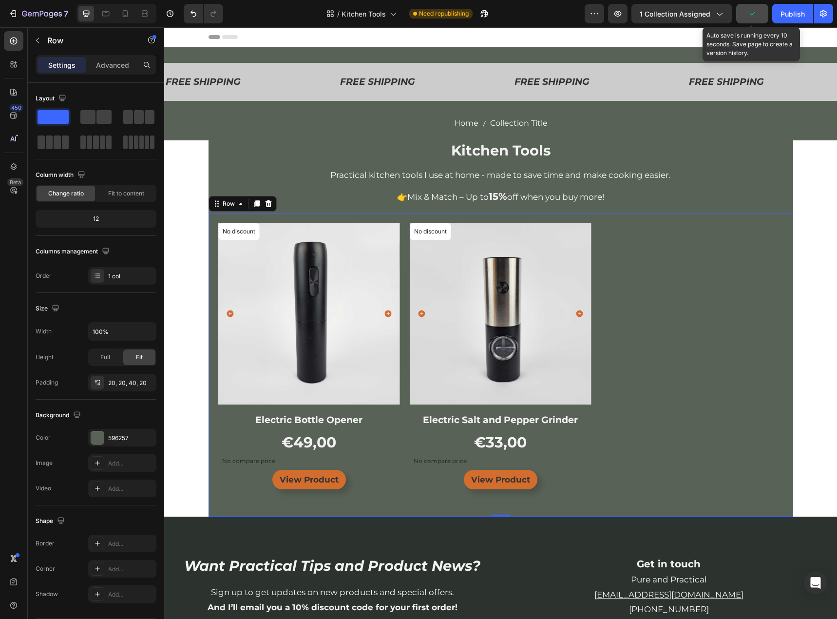
click at [759, 19] on button "button" at bounding box center [752, 13] width 32 height 19
click at [782, 18] on div "Publish" at bounding box center [792, 14] width 24 height 10
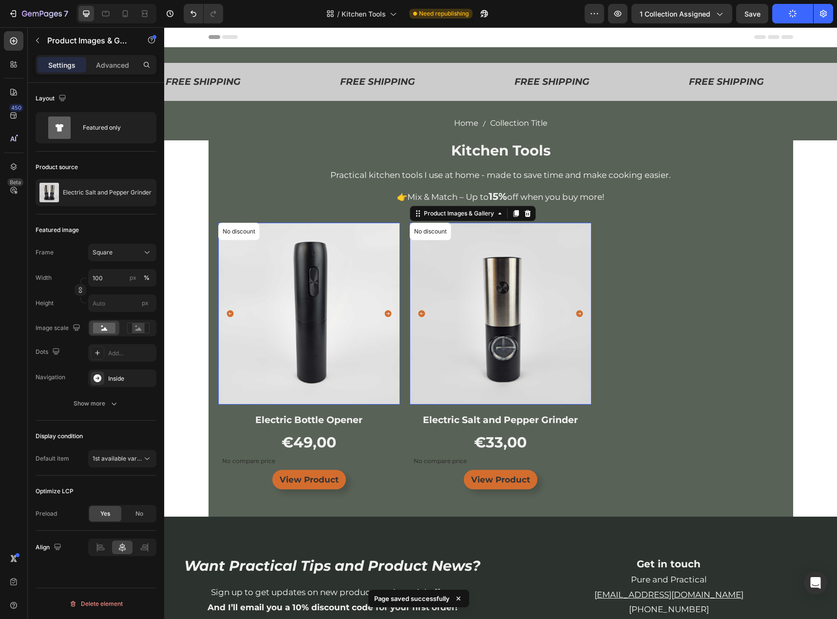
click at [433, 301] on img at bounding box center [501, 314] width 182 height 182
click at [122, 192] on p "Electric Salt and Pepper Grinder" at bounding box center [107, 192] width 89 height 7
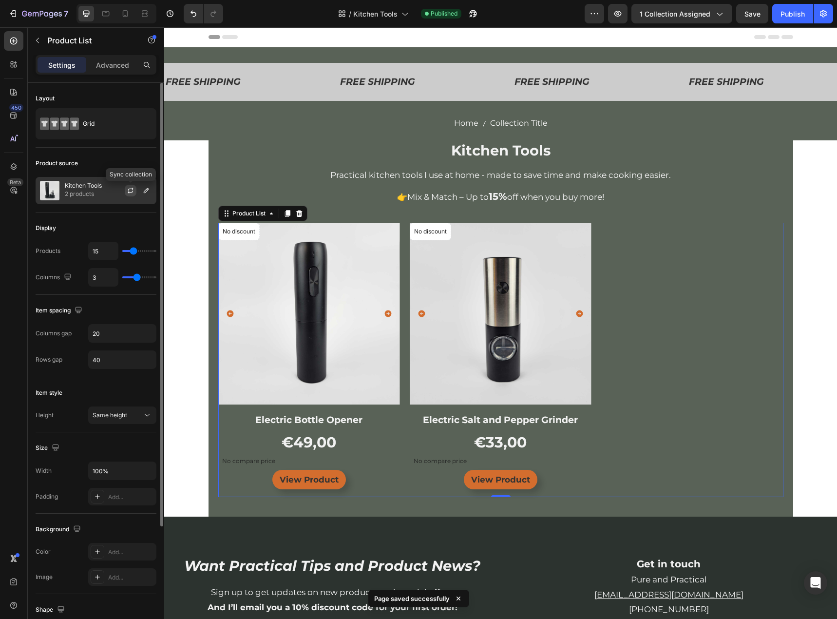
click at [134, 190] on button "button" at bounding box center [131, 191] width 12 height 12
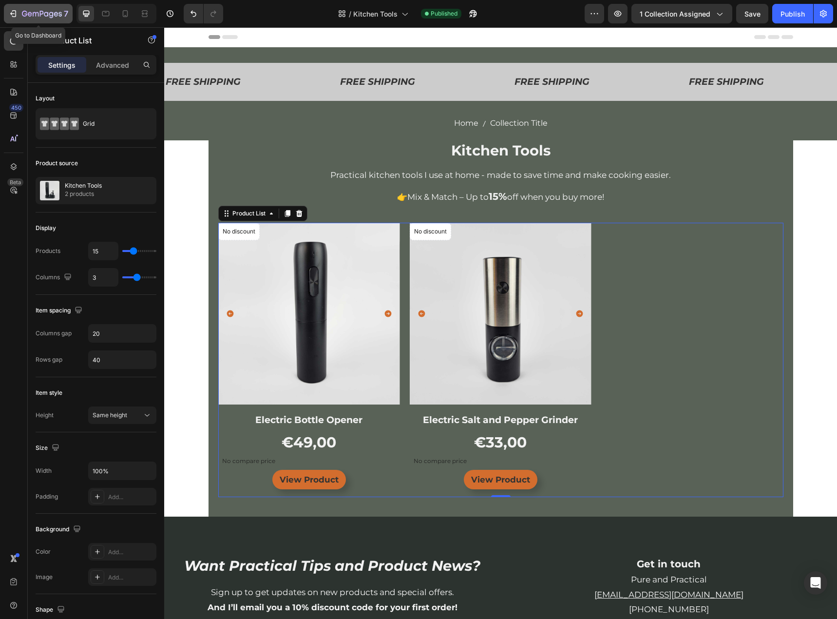
click at [50, 14] on icon "button" at bounding box center [51, 15] width 4 height 6
